Goal: Find specific page/section: Find specific page/section

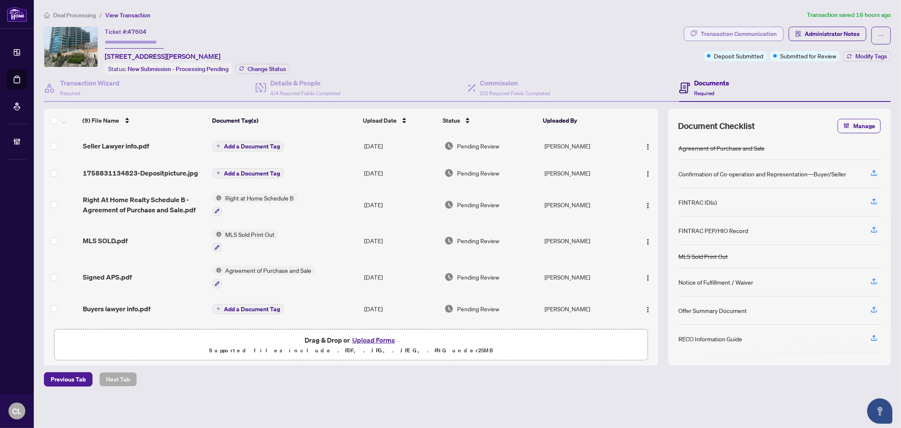
click at [740, 35] on div "Transaction Communication" at bounding box center [739, 34] width 76 height 14
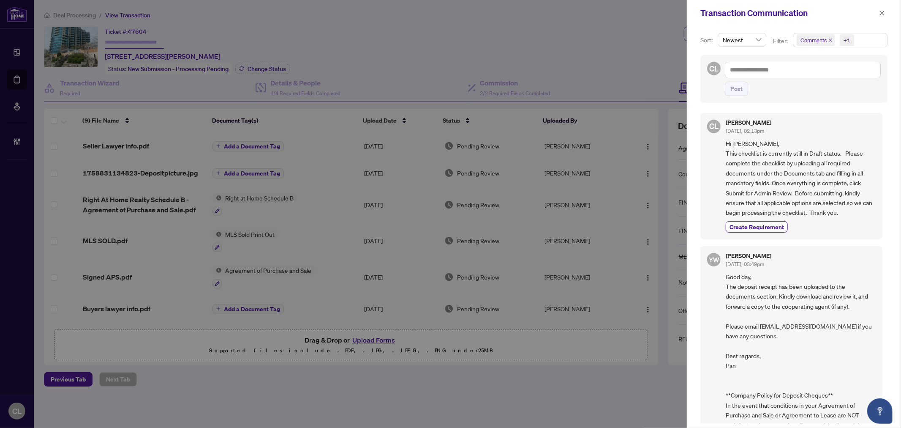
click at [558, 44] on div at bounding box center [450, 214] width 901 height 428
click at [884, 11] on icon "close" at bounding box center [882, 13] width 6 height 6
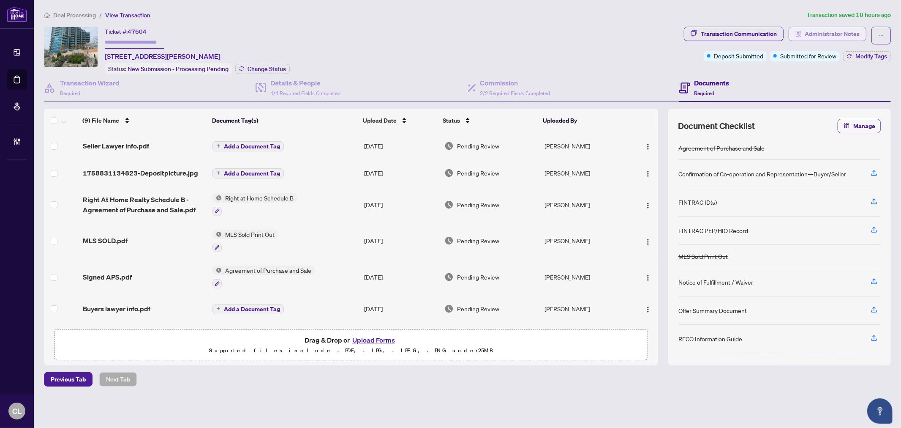
click at [818, 35] on span "Administrator Notes" at bounding box center [832, 34] width 55 height 14
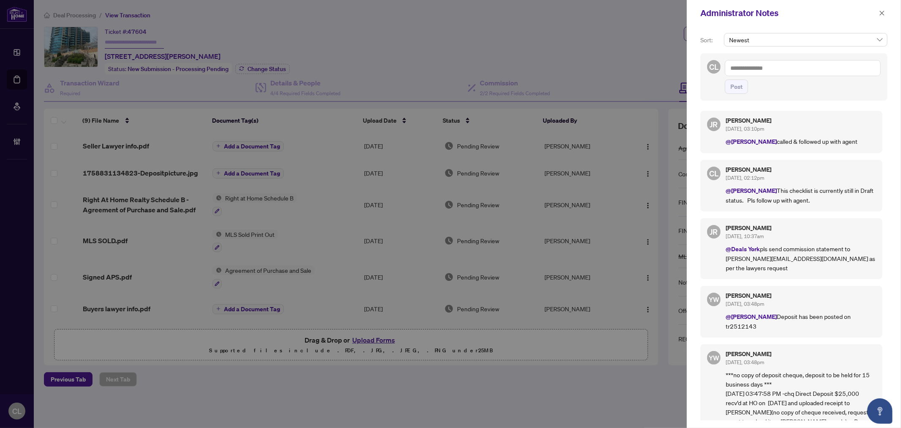
click at [776, 67] on textarea at bounding box center [803, 68] width 156 height 16
type textarea "*****"
drag, startPoint x: 590, startPoint y: 57, endPoint x: 901, endPoint y: 10, distance: 314.1
click at [591, 57] on div at bounding box center [450, 214] width 901 height 428
click at [882, 12] on icon "close" at bounding box center [882, 13] width 6 height 6
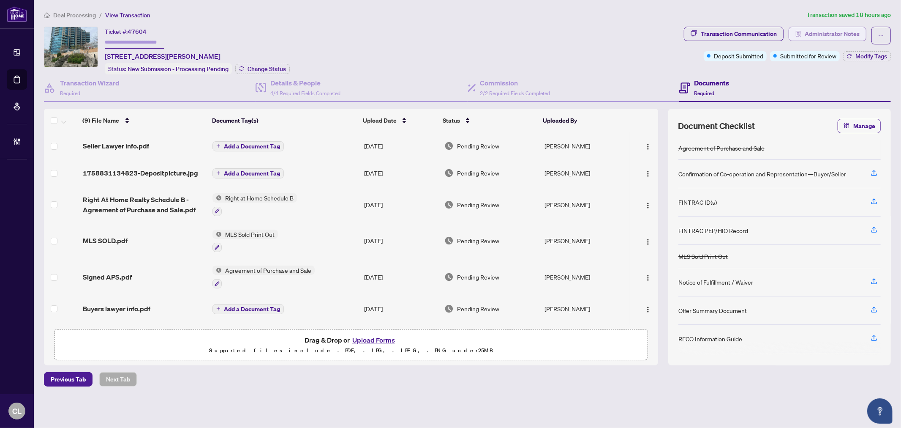
click at [806, 34] on span "Administrator Notes" at bounding box center [832, 34] width 55 height 14
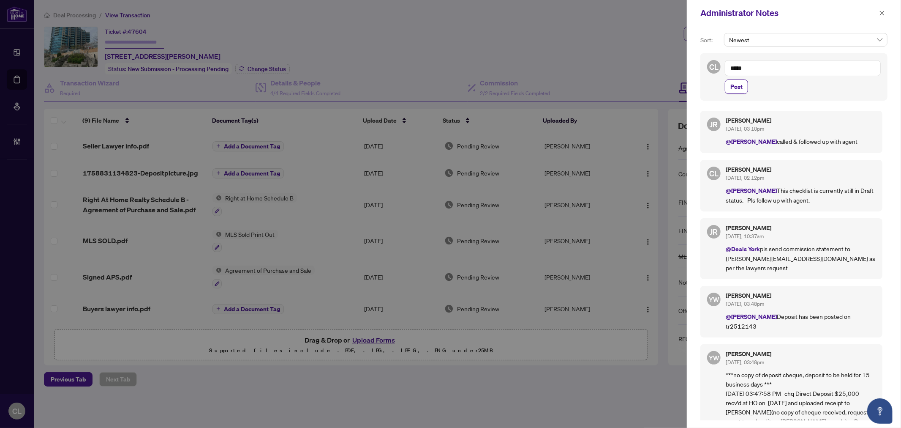
click at [477, 33] on div at bounding box center [450, 214] width 901 height 428
click at [877, 13] on button "button" at bounding box center [882, 13] width 11 height 10
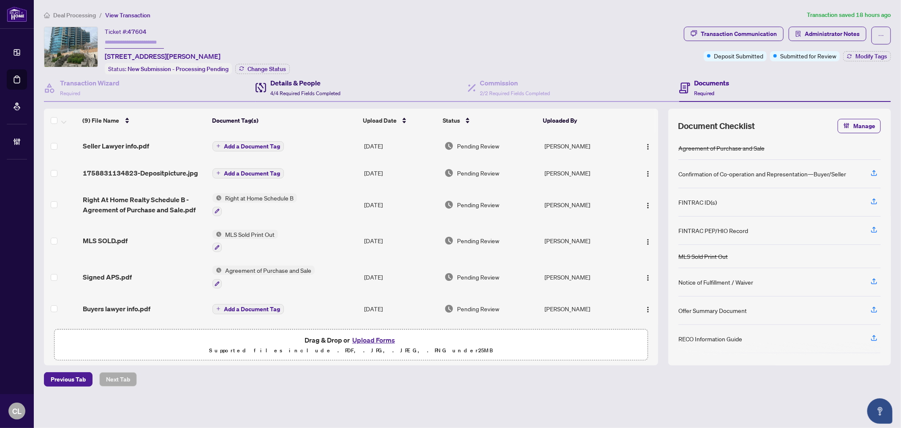
click at [279, 83] on h4 "Details & People" at bounding box center [305, 83] width 70 height 10
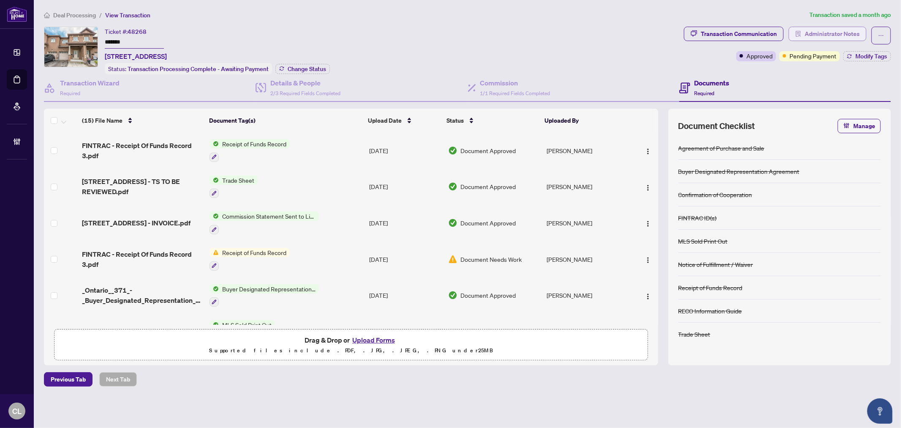
click at [839, 28] on span "Administrator Notes" at bounding box center [832, 34] width 55 height 14
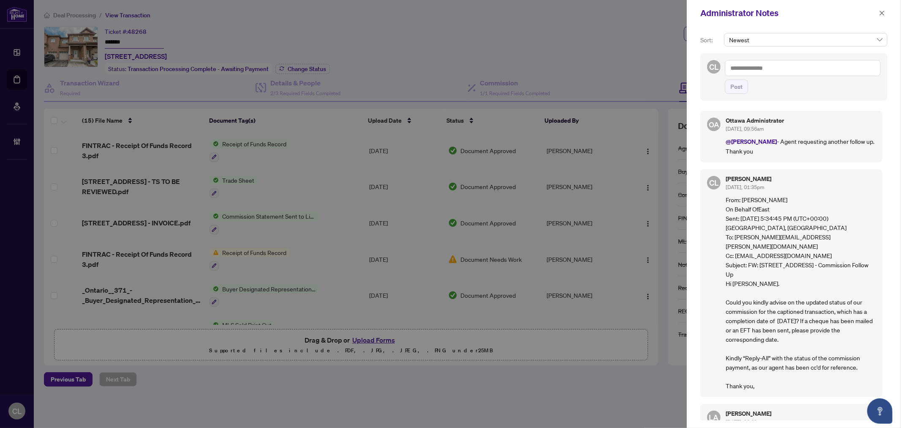
click at [504, 45] on div at bounding box center [450, 214] width 901 height 428
click at [880, 14] on icon "close" at bounding box center [882, 13] width 6 height 6
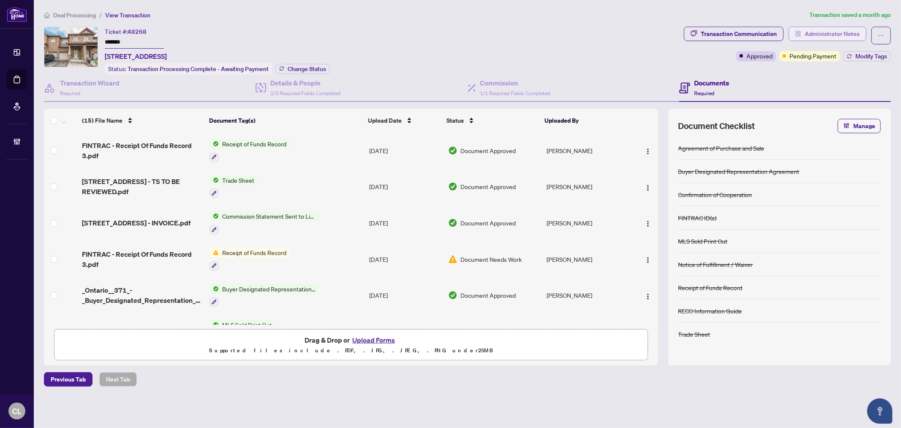
click at [825, 34] on span "Administrator Notes" at bounding box center [832, 34] width 55 height 14
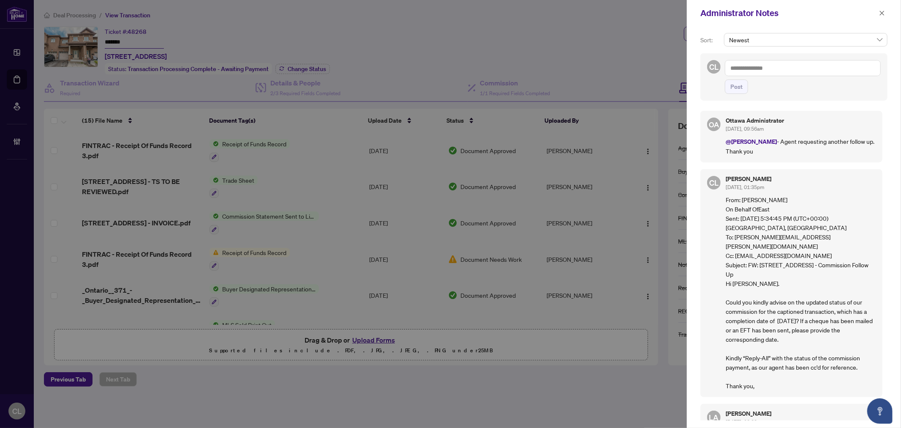
click at [741, 71] on textarea at bounding box center [803, 68] width 156 height 16
click at [740, 69] on textarea at bounding box center [803, 68] width 156 height 16
paste textarea "**********"
type textarea "**********"
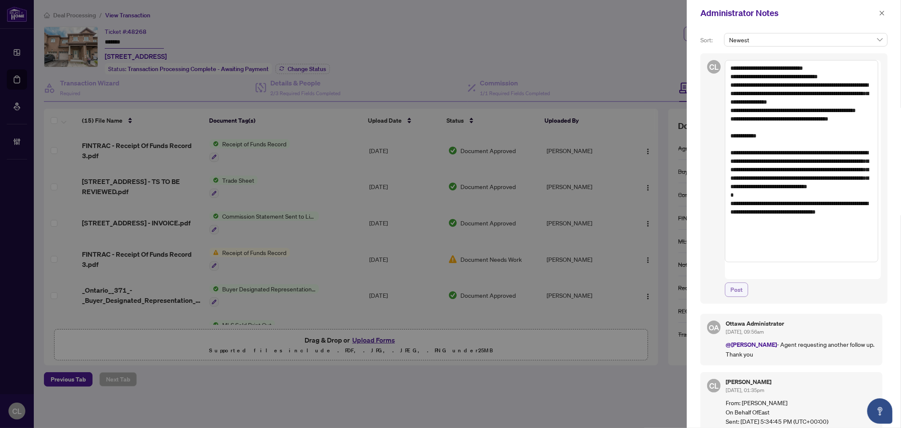
click at [736, 283] on span "Post" at bounding box center [736, 290] width 12 height 14
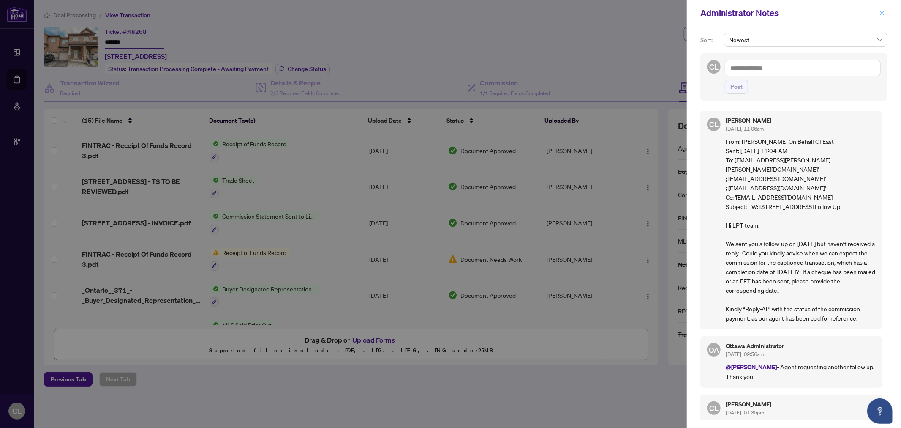
click at [882, 10] on icon "close" at bounding box center [882, 13] width 6 height 6
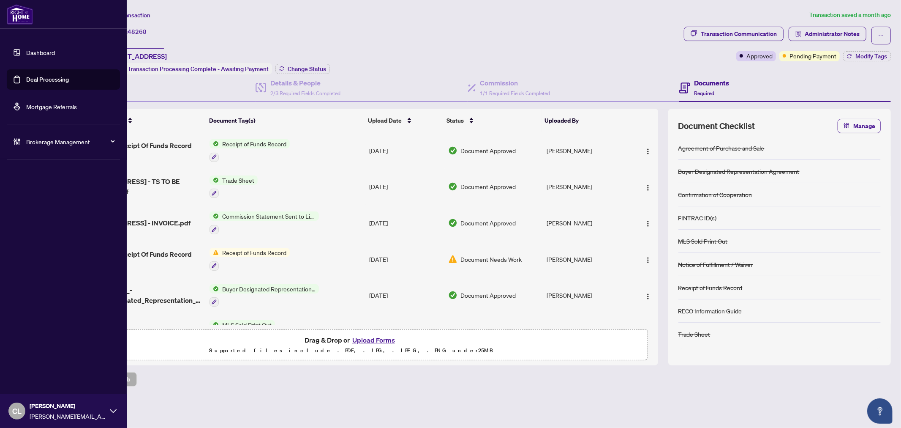
click at [58, 81] on link "Deal Processing" at bounding box center [47, 80] width 43 height 8
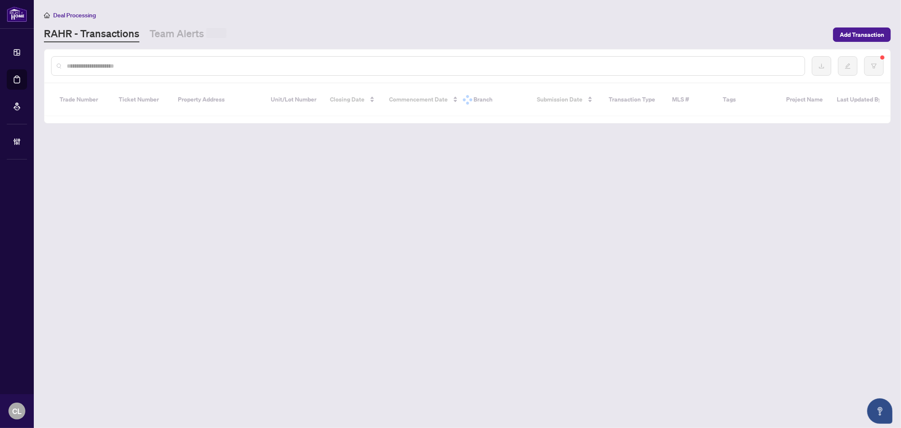
click at [159, 63] on input "text" at bounding box center [432, 65] width 731 height 9
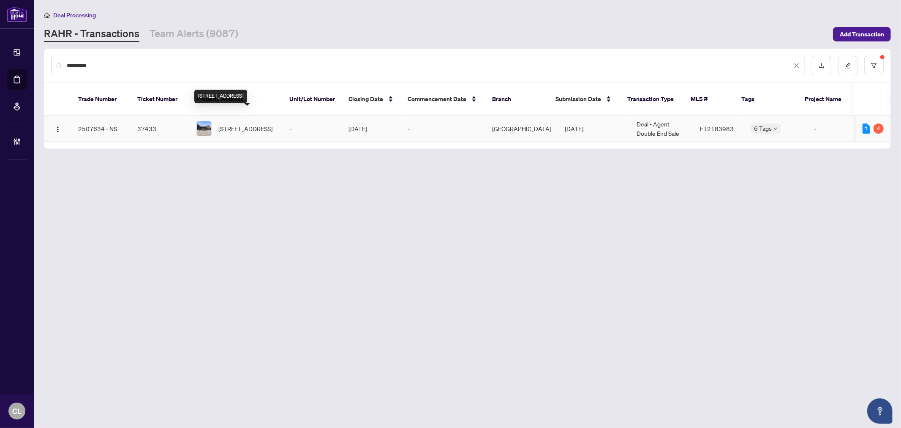
type input "*********"
click at [264, 124] on span "[STREET_ADDRESS]" at bounding box center [245, 128] width 54 height 9
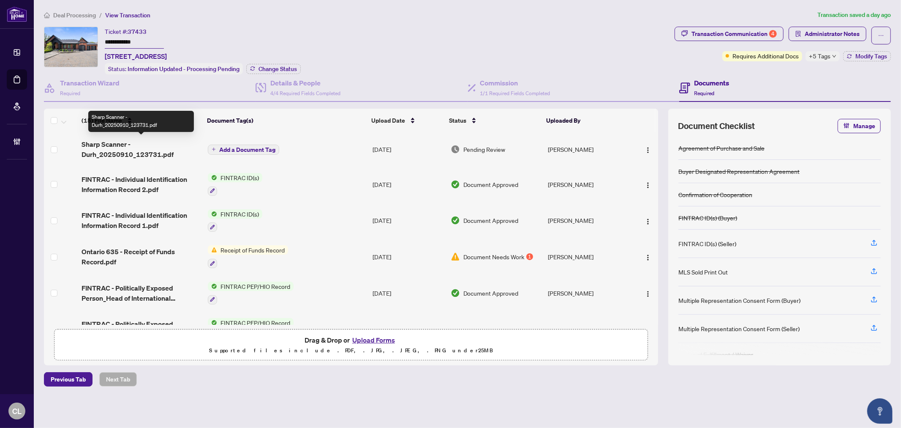
click at [130, 148] on span "Sharp Scanner - Durh_20250910_123731.pdf" at bounding box center [141, 149] width 119 height 20
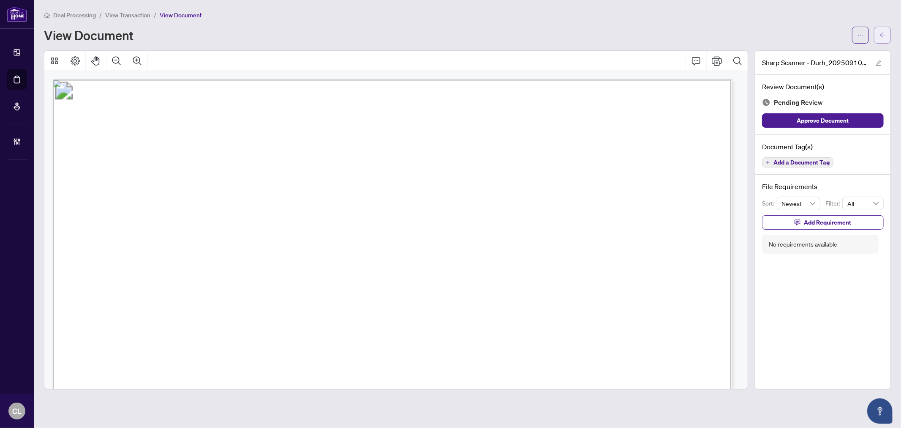
click at [886, 36] on button "button" at bounding box center [882, 35] width 17 height 17
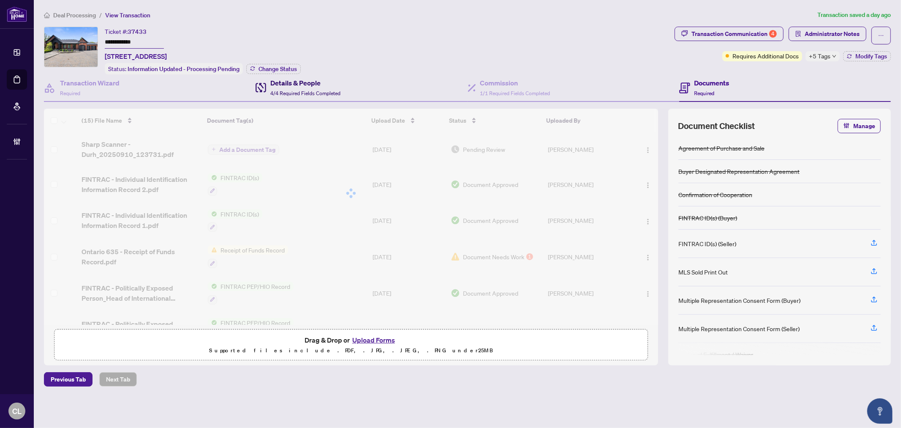
click at [273, 82] on h4 "Details & People" at bounding box center [305, 83] width 70 height 10
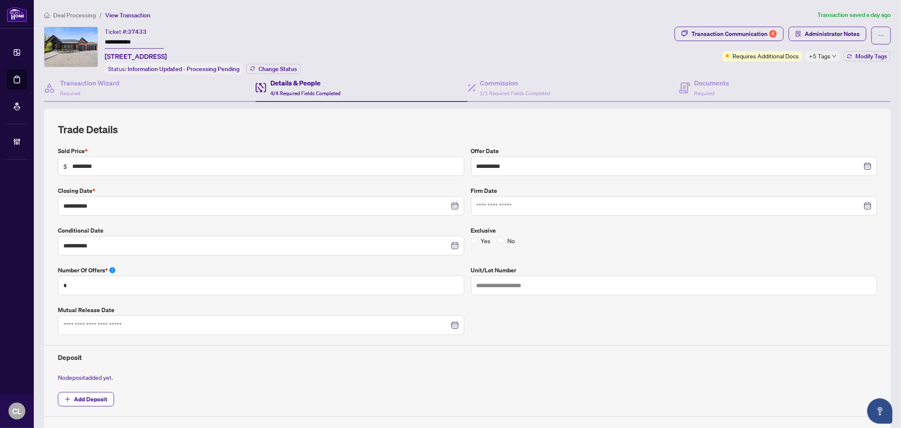
click at [815, 57] on span "+5 Tags" at bounding box center [820, 56] width 22 height 10
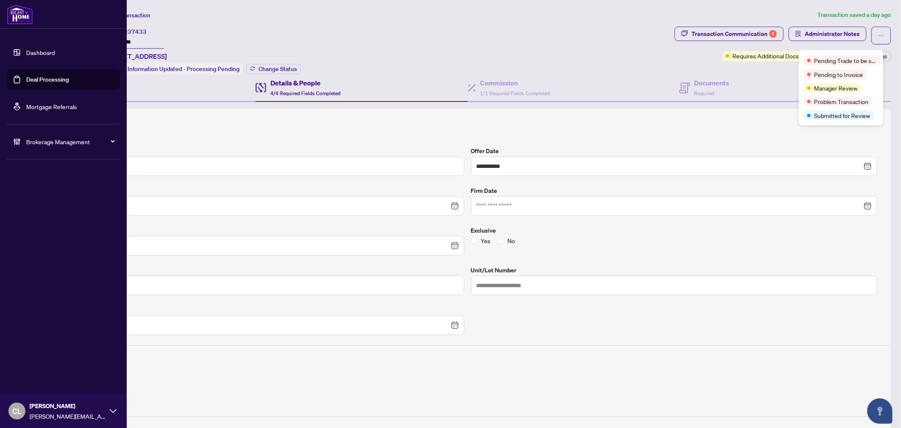
click at [31, 82] on link "Deal Processing" at bounding box center [47, 80] width 43 height 8
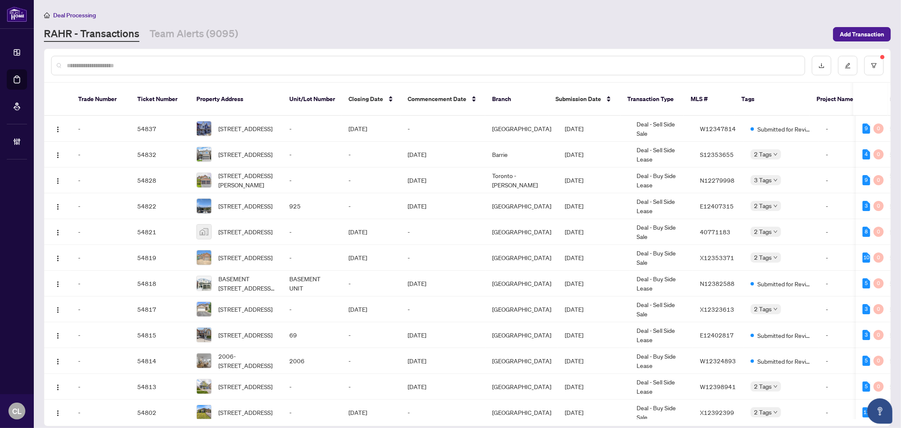
click at [255, 61] on input "text" at bounding box center [432, 65] width 731 height 9
click at [155, 57] on div at bounding box center [428, 65] width 754 height 19
click at [147, 64] on input "text" at bounding box center [432, 65] width 731 height 9
type input "**********"
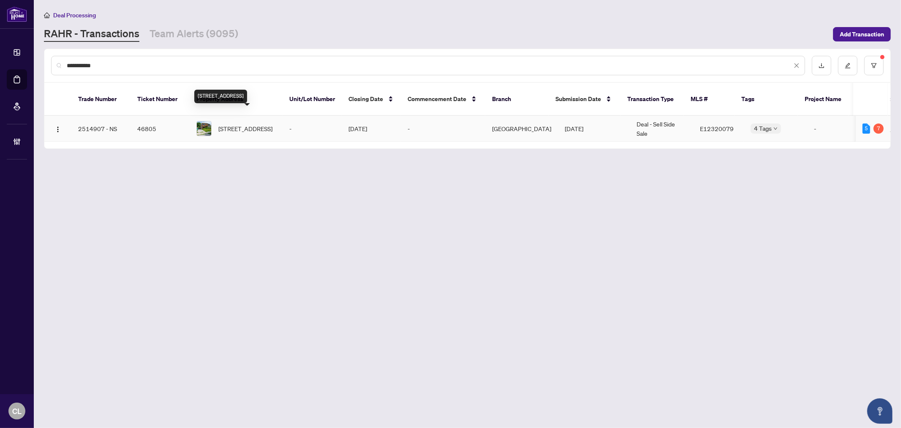
click at [234, 124] on span "[STREET_ADDRESS]" at bounding box center [245, 128] width 54 height 9
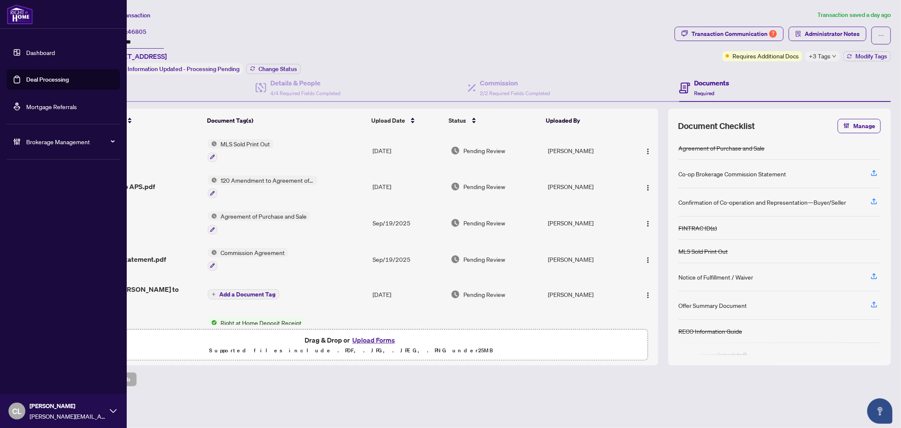
drag, startPoint x: 38, startPoint y: 78, endPoint x: 113, endPoint y: 84, distance: 75.4
click at [38, 78] on link "Deal Processing" at bounding box center [47, 80] width 43 height 8
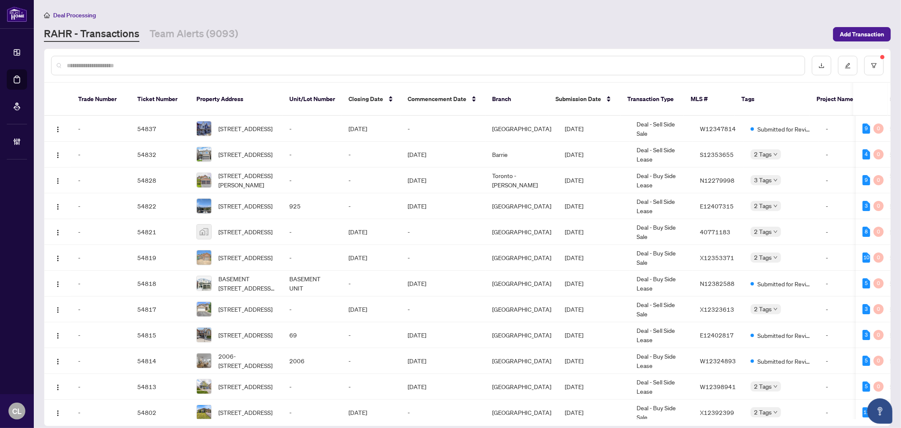
click at [184, 67] on input "text" at bounding box center [432, 65] width 731 height 9
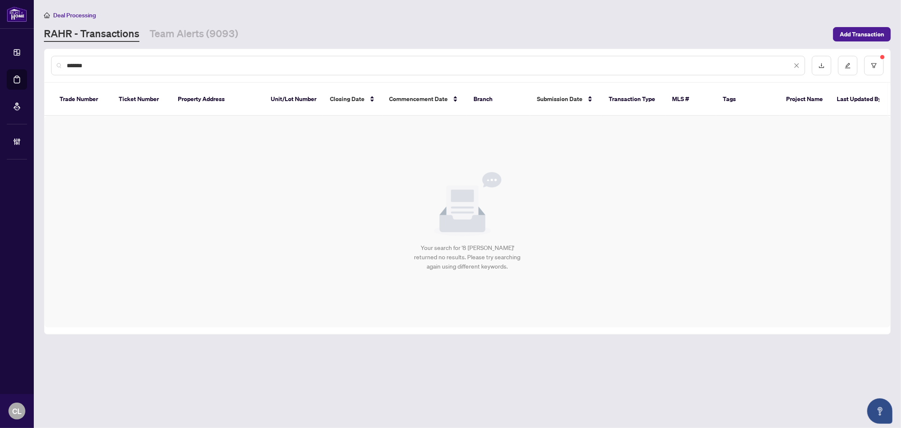
click at [162, 65] on input "*******" at bounding box center [429, 65] width 725 height 9
type input "*******"
click at [883, 63] on button "button" at bounding box center [873, 65] width 19 height 19
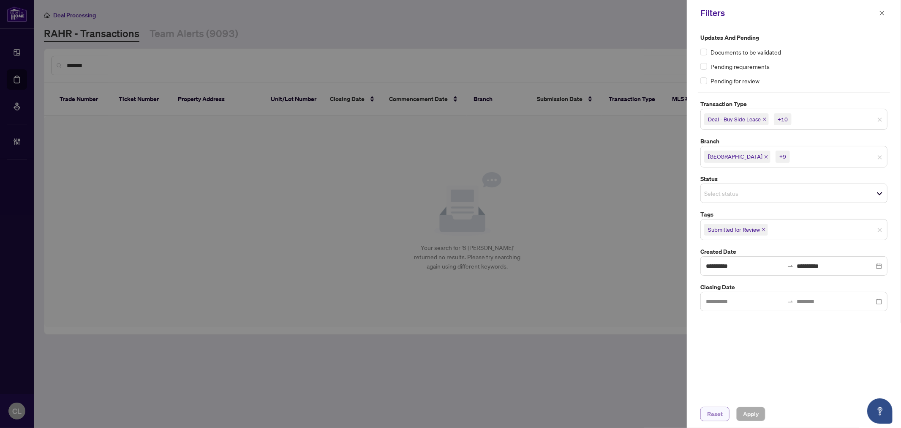
click at [708, 411] on span "Reset" at bounding box center [715, 414] width 16 height 14
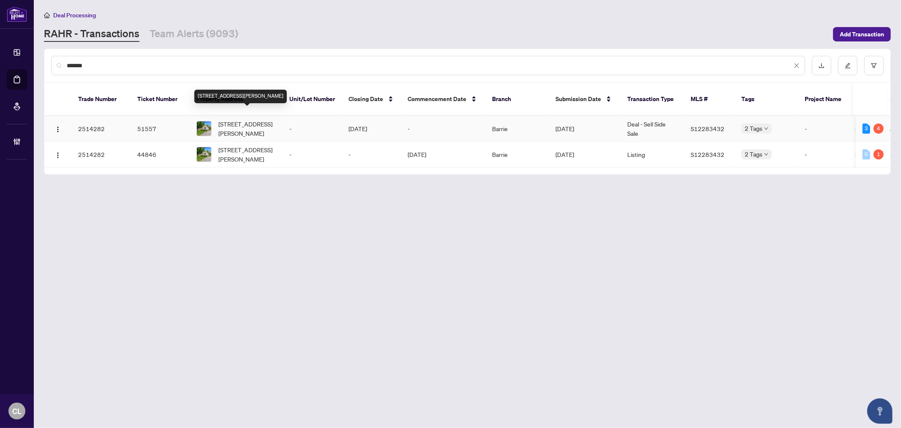
click at [259, 120] on span "[STREET_ADDRESS][PERSON_NAME]" at bounding box center [246, 128] width 57 height 19
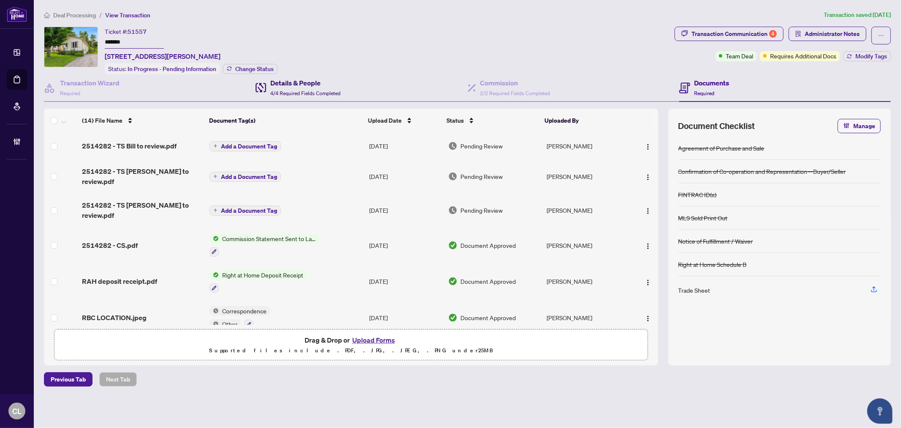
click at [298, 82] on h4 "Details & People" at bounding box center [305, 83] width 70 height 10
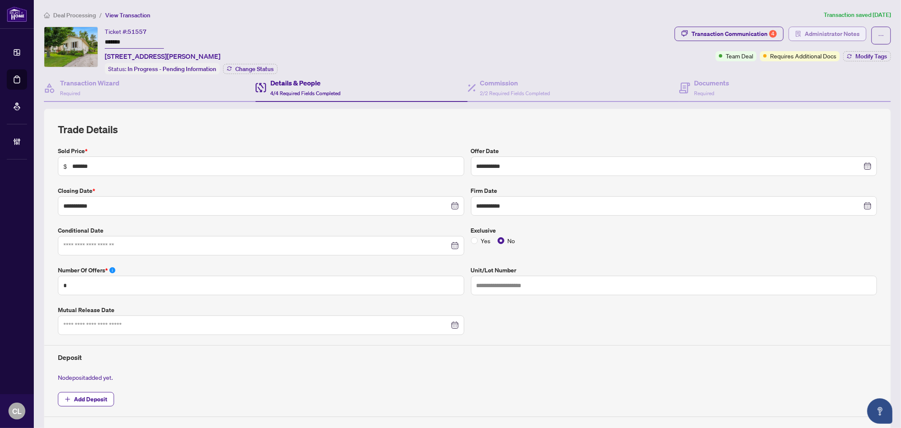
click at [812, 34] on span "Administrator Notes" at bounding box center [832, 34] width 55 height 14
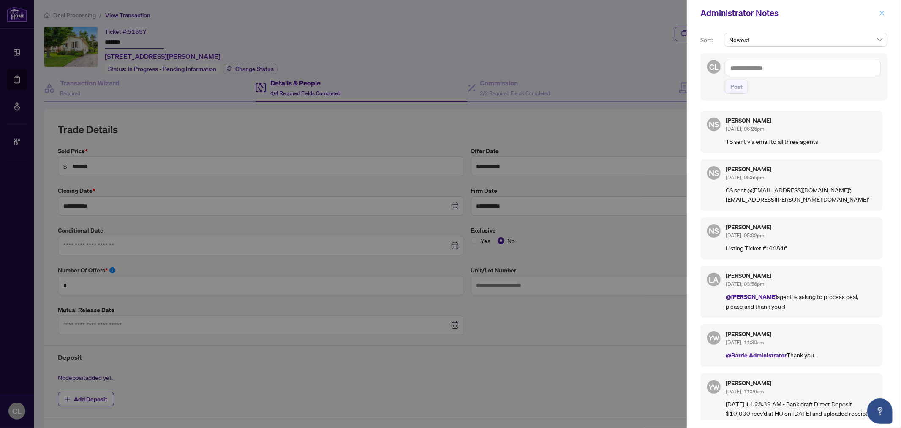
click at [884, 16] on span "button" at bounding box center [882, 13] width 6 height 14
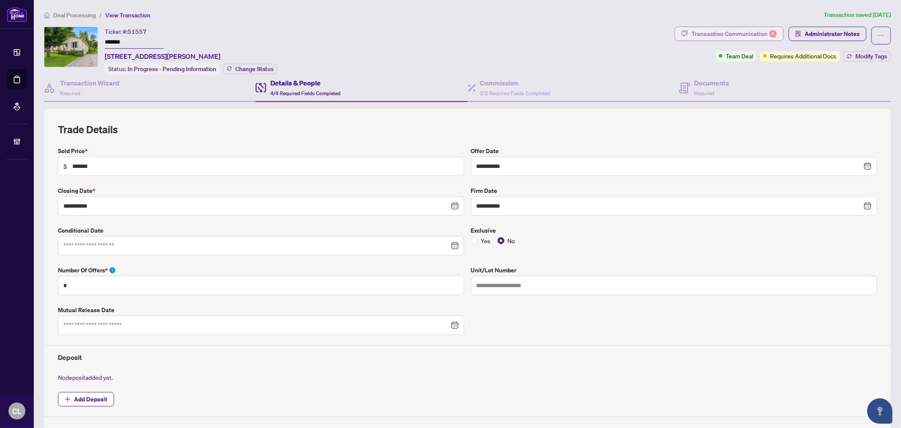
click at [742, 38] on div "Transaction Communication 4" at bounding box center [734, 34] width 85 height 14
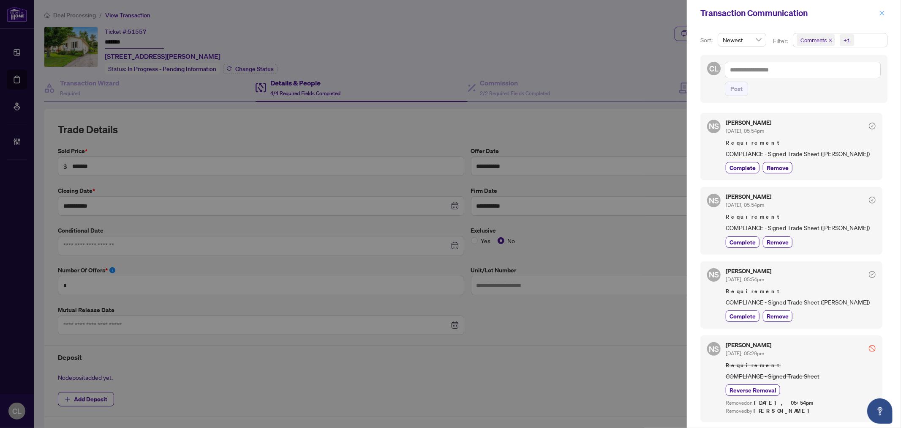
click at [880, 13] on icon "close" at bounding box center [882, 13] width 6 height 6
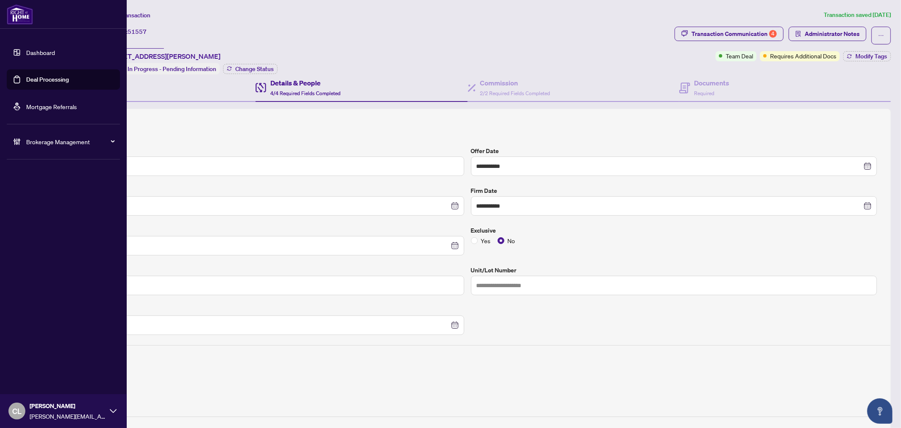
drag, startPoint x: 40, startPoint y: 77, endPoint x: 64, endPoint y: 76, distance: 23.7
click at [40, 77] on link "Deal Processing" at bounding box center [47, 80] width 43 height 8
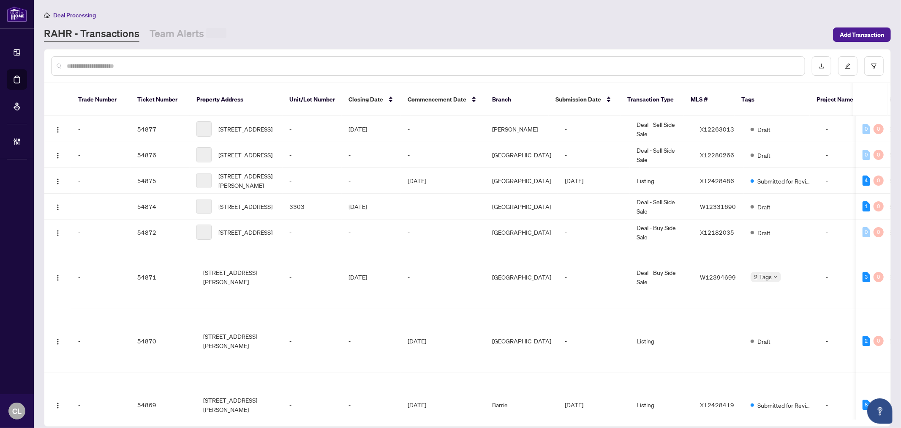
click at [169, 68] on input "text" at bounding box center [432, 65] width 731 height 9
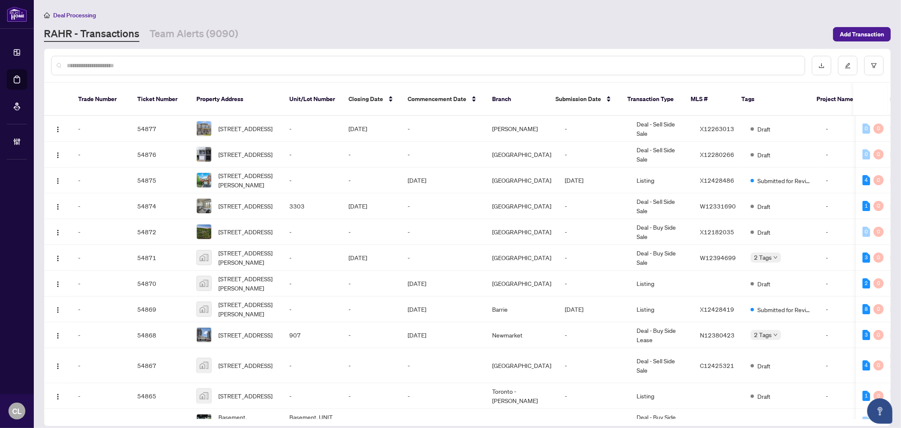
click at [169, 66] on input "text" at bounding box center [432, 65] width 731 height 9
click at [166, 62] on input "text" at bounding box center [432, 65] width 731 height 9
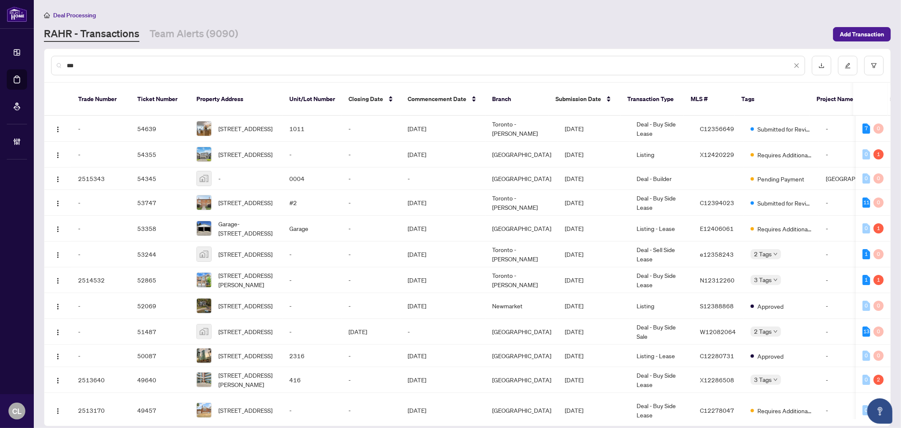
click at [153, 63] on input "***" at bounding box center [429, 65] width 725 height 9
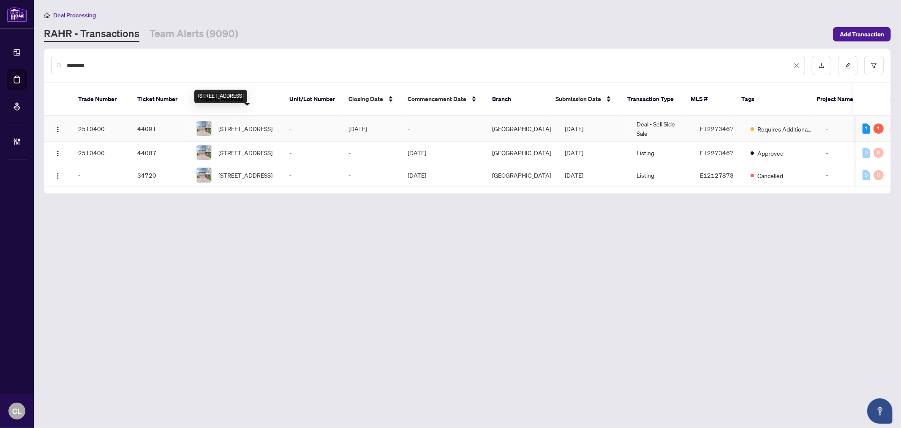
type input "********"
click at [262, 124] on span "[STREET_ADDRESS]" at bounding box center [245, 128] width 54 height 9
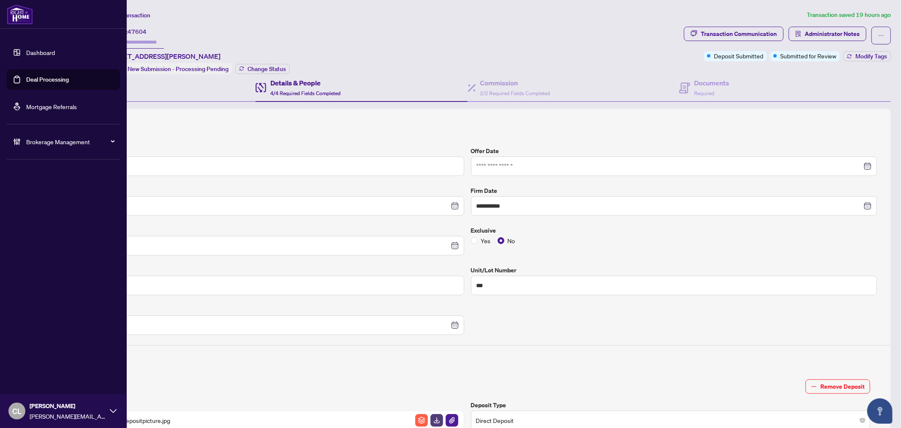
click at [49, 80] on link "Deal Processing" at bounding box center [47, 80] width 43 height 8
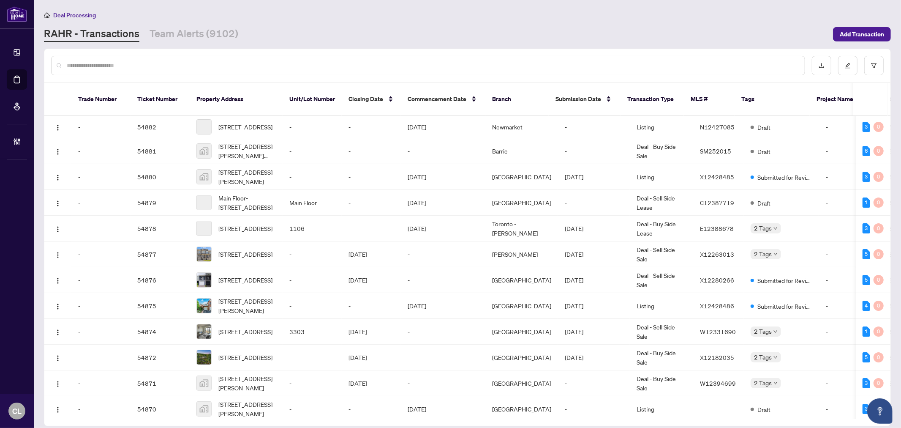
click at [226, 68] on input "text" at bounding box center [432, 65] width 731 height 9
click at [197, 65] on input "text" at bounding box center [432, 65] width 731 height 9
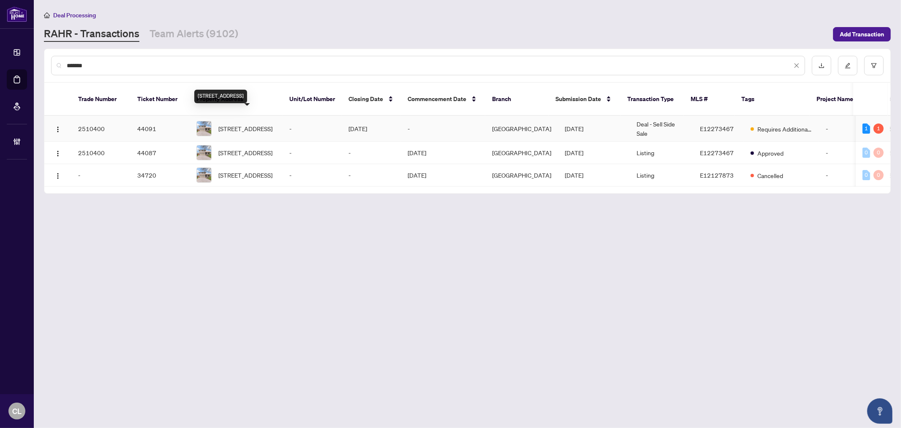
type input "*******"
click at [225, 124] on span "853 Fernhill Blvd, Oshawa, Ontario L1J 5K5, Canada" at bounding box center [245, 128] width 54 height 9
